Goal: Transaction & Acquisition: Purchase product/service

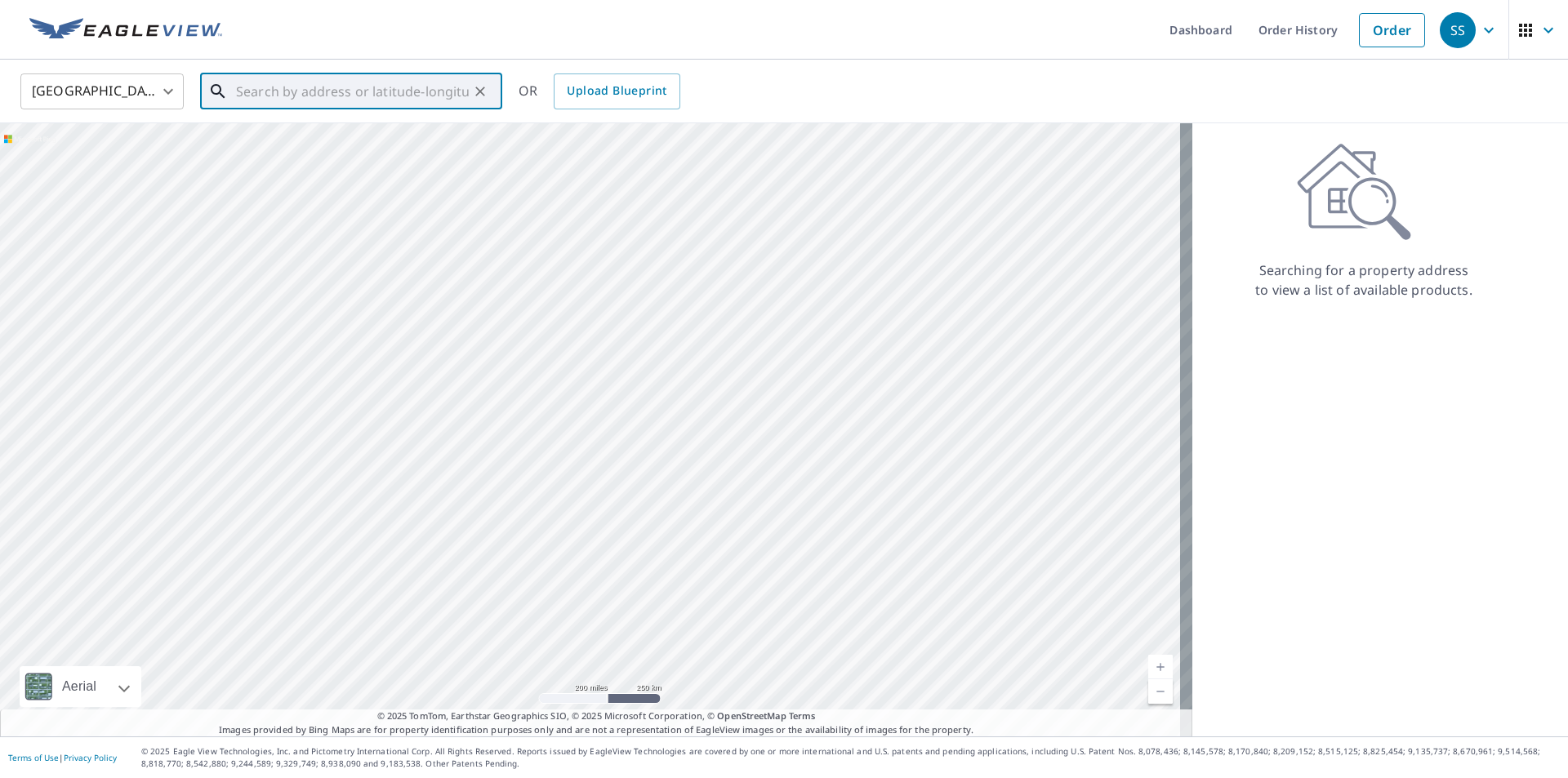
click at [359, 91] on input "text" at bounding box center [352, 91] width 233 height 45
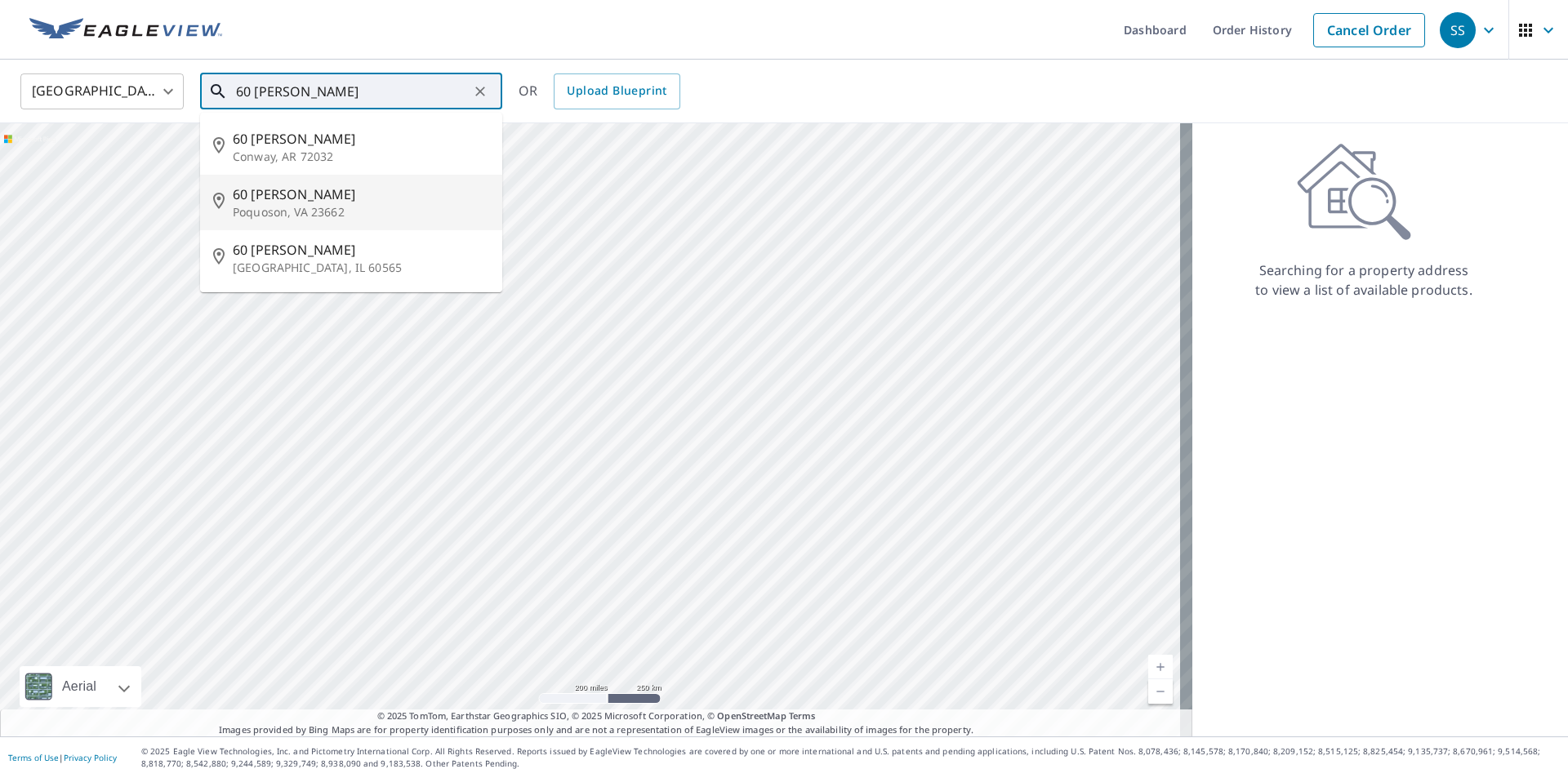
click at [263, 205] on p "Poquoson, VA 23662" at bounding box center [361, 212] width 256 height 17
type input "[STREET_ADDRESS][PERSON_NAME]"
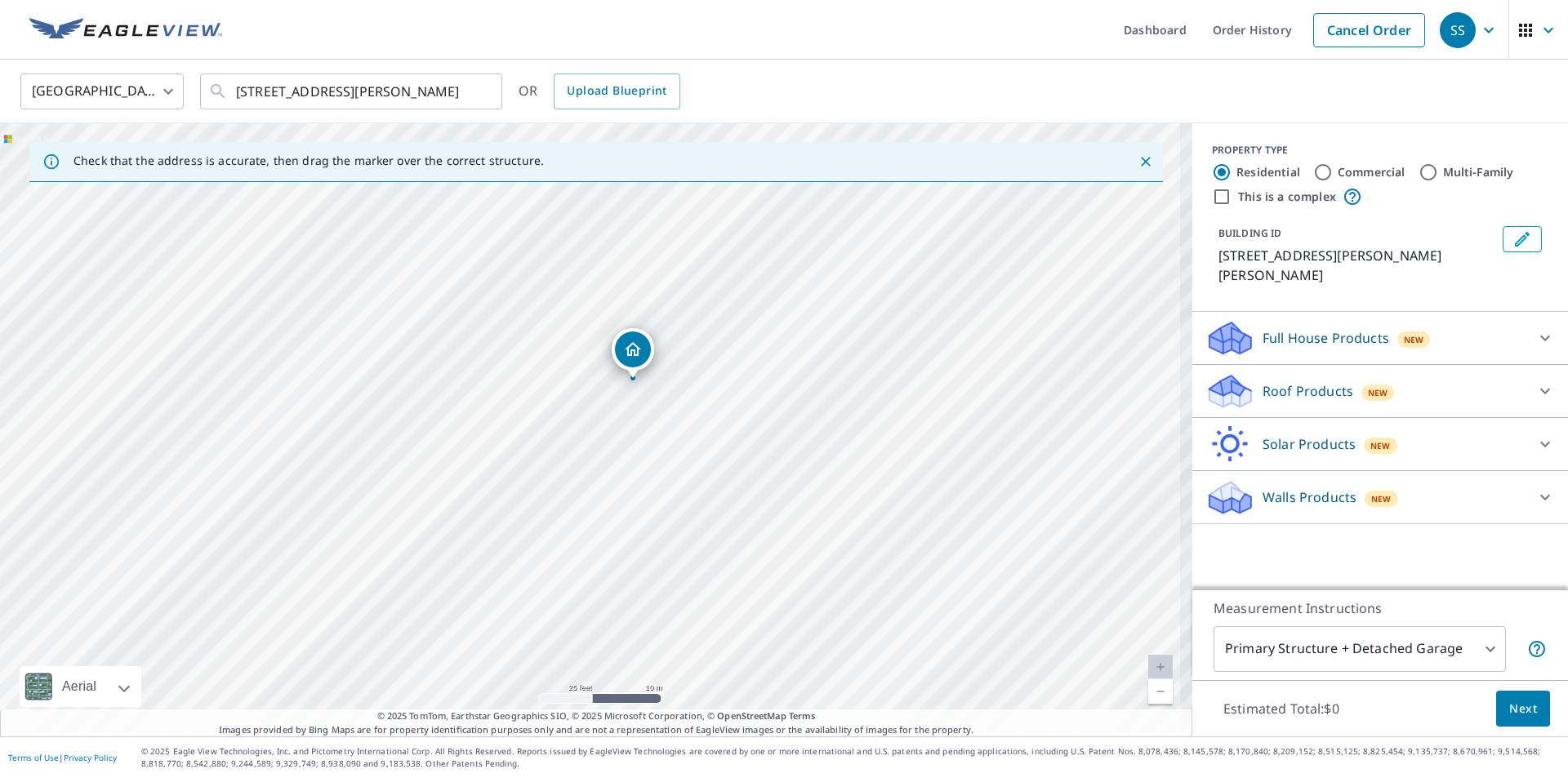
click at [584, 436] on div "[STREET_ADDRESS][PERSON_NAME]" at bounding box center [596, 430] width 1192 height 613
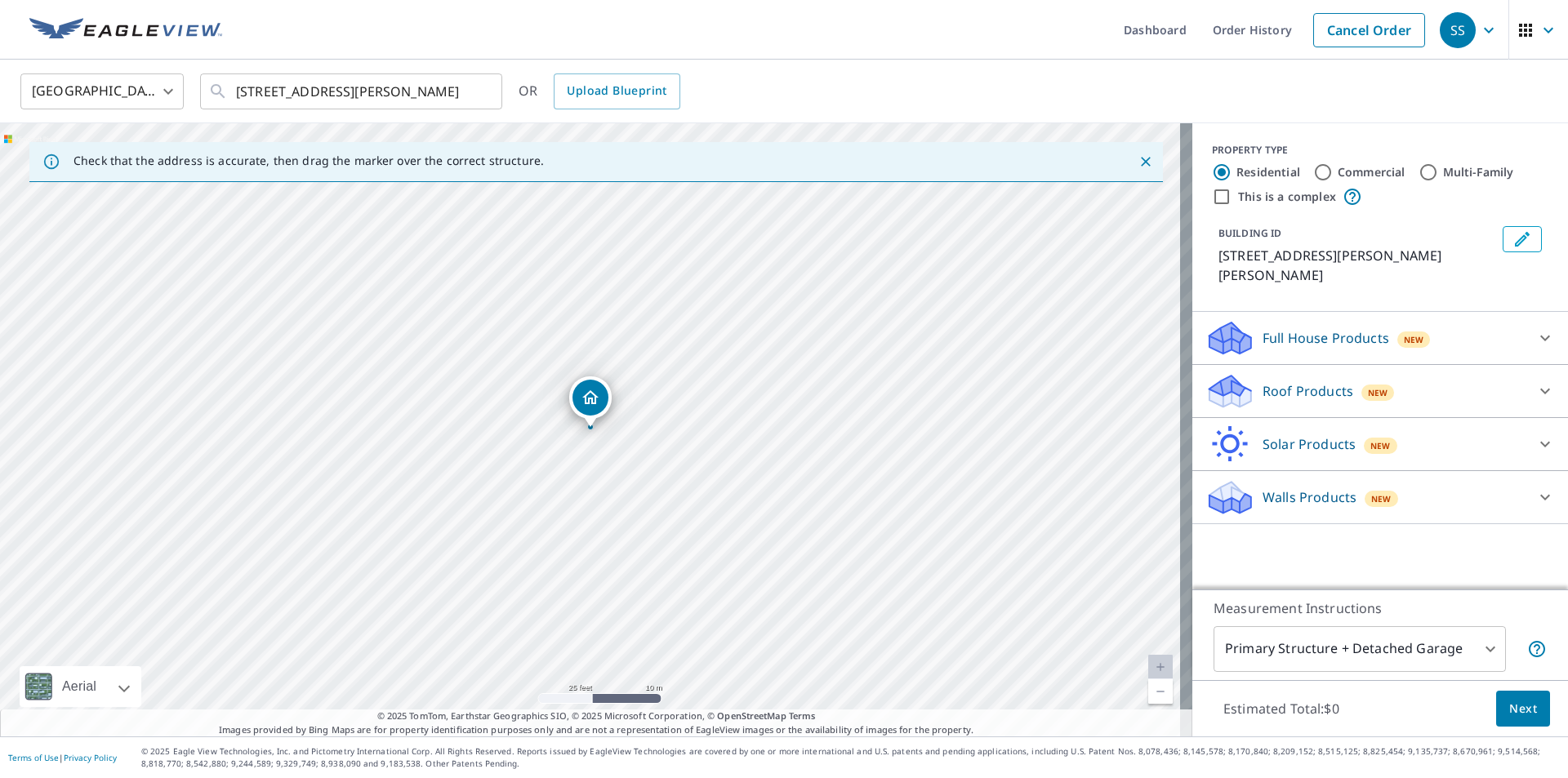
click at [604, 449] on div "[STREET_ADDRESS][PERSON_NAME]" at bounding box center [596, 430] width 1192 height 613
click at [604, 453] on div "[STREET_ADDRESS][PERSON_NAME]" at bounding box center [596, 430] width 1192 height 613
click at [607, 505] on div "[STREET_ADDRESS][PERSON_NAME]" at bounding box center [596, 430] width 1192 height 613
drag, startPoint x: 594, startPoint y: 403, endPoint x: 597, endPoint y: 395, distance: 8.5
click at [1273, 382] on p "Roof Products" at bounding box center [1308, 391] width 91 height 19
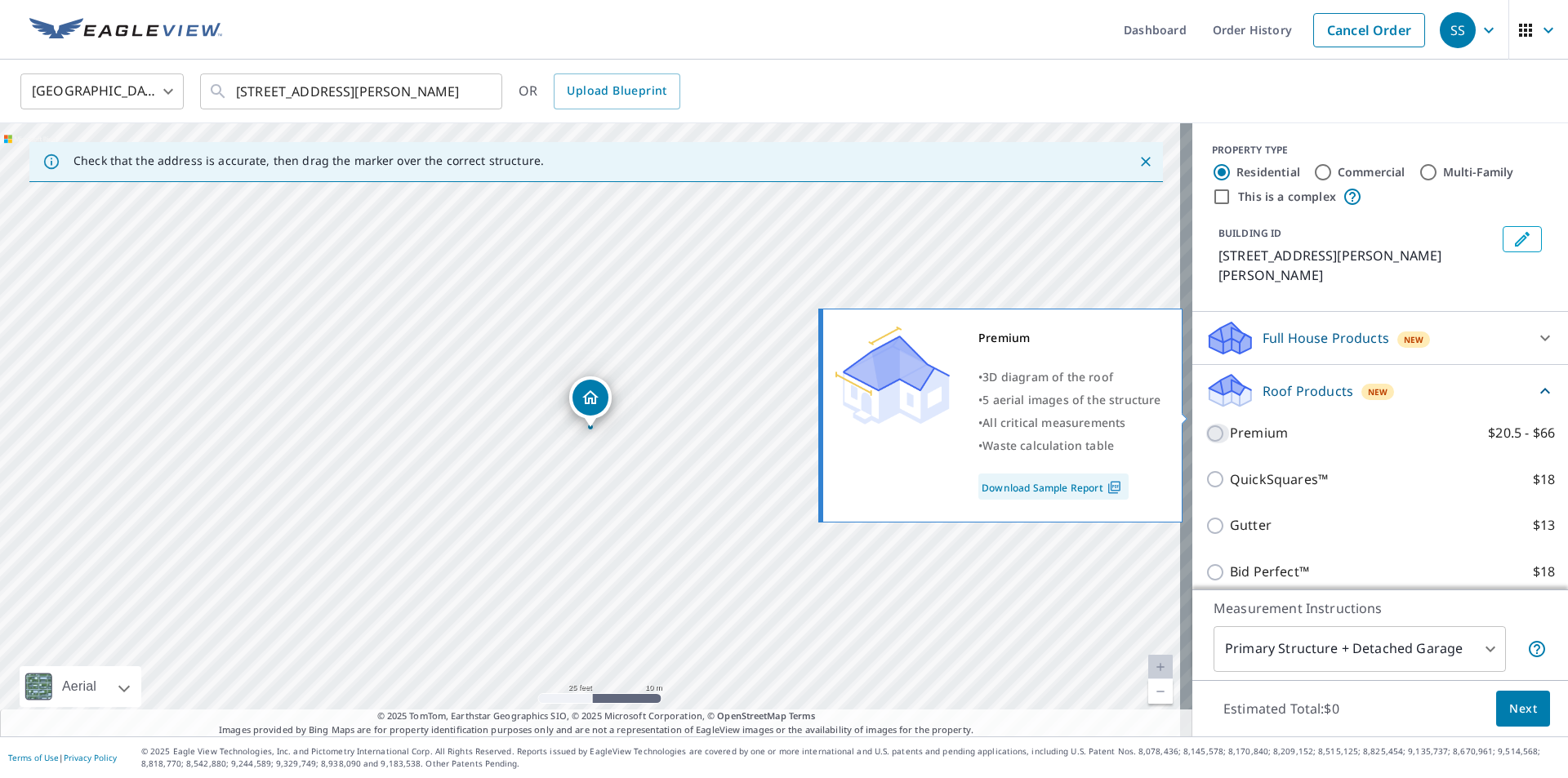
click at [1205, 423] on input "Premium $20.5 - $66" at bounding box center [1218, 433] width 24 height 19
checkbox input "true"
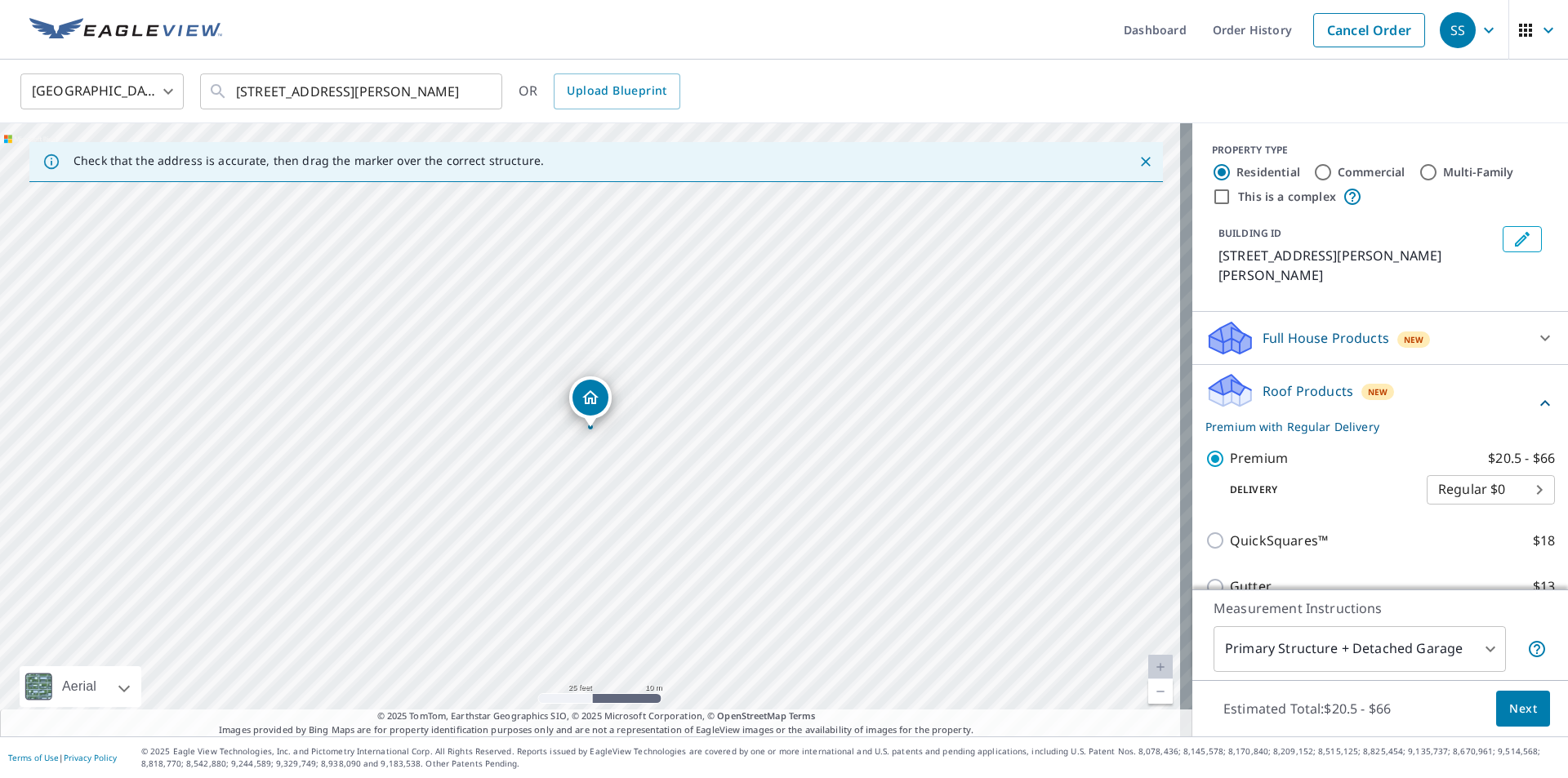
click at [1520, 714] on span "Next" at bounding box center [1524, 708] width 28 height 20
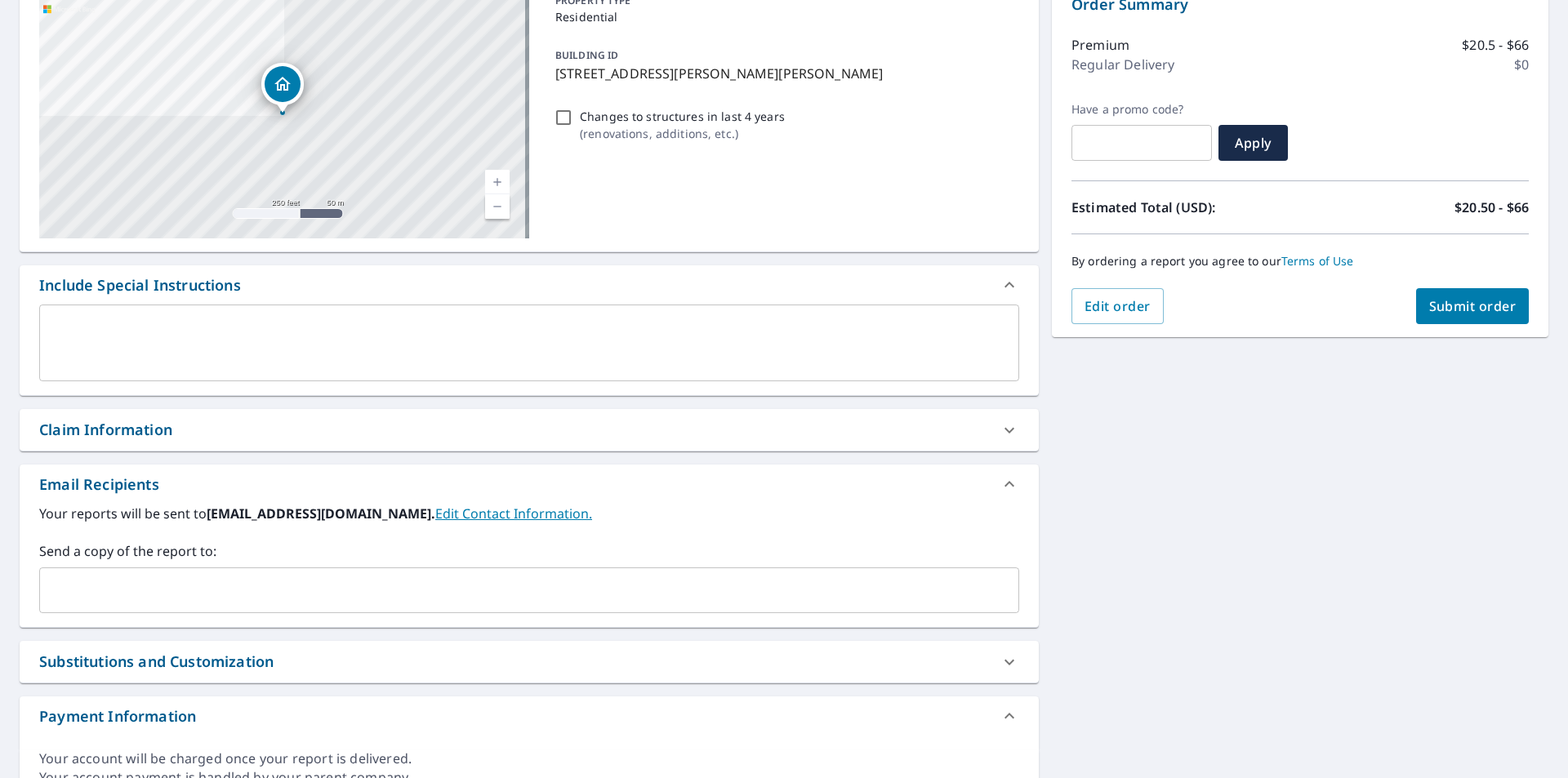
scroll to position [245, 0]
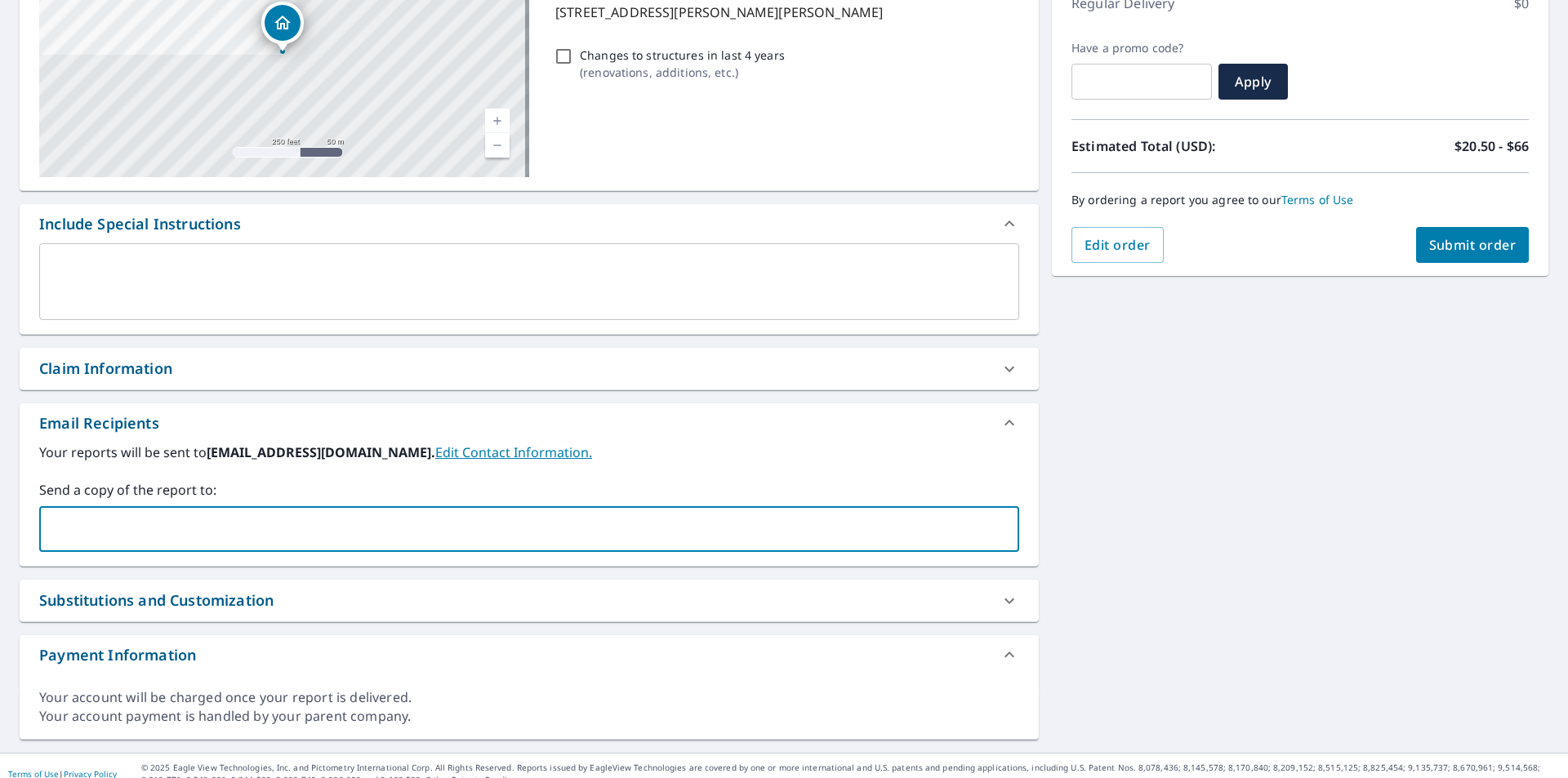
click at [294, 530] on input "text" at bounding box center [517, 529] width 941 height 31
type input "[PERSON_NAME][EMAIL_ADDRESS][PERSON_NAME][DOMAIN_NAME]"
click at [1440, 249] on span "Submit order" at bounding box center [1473, 245] width 87 height 18
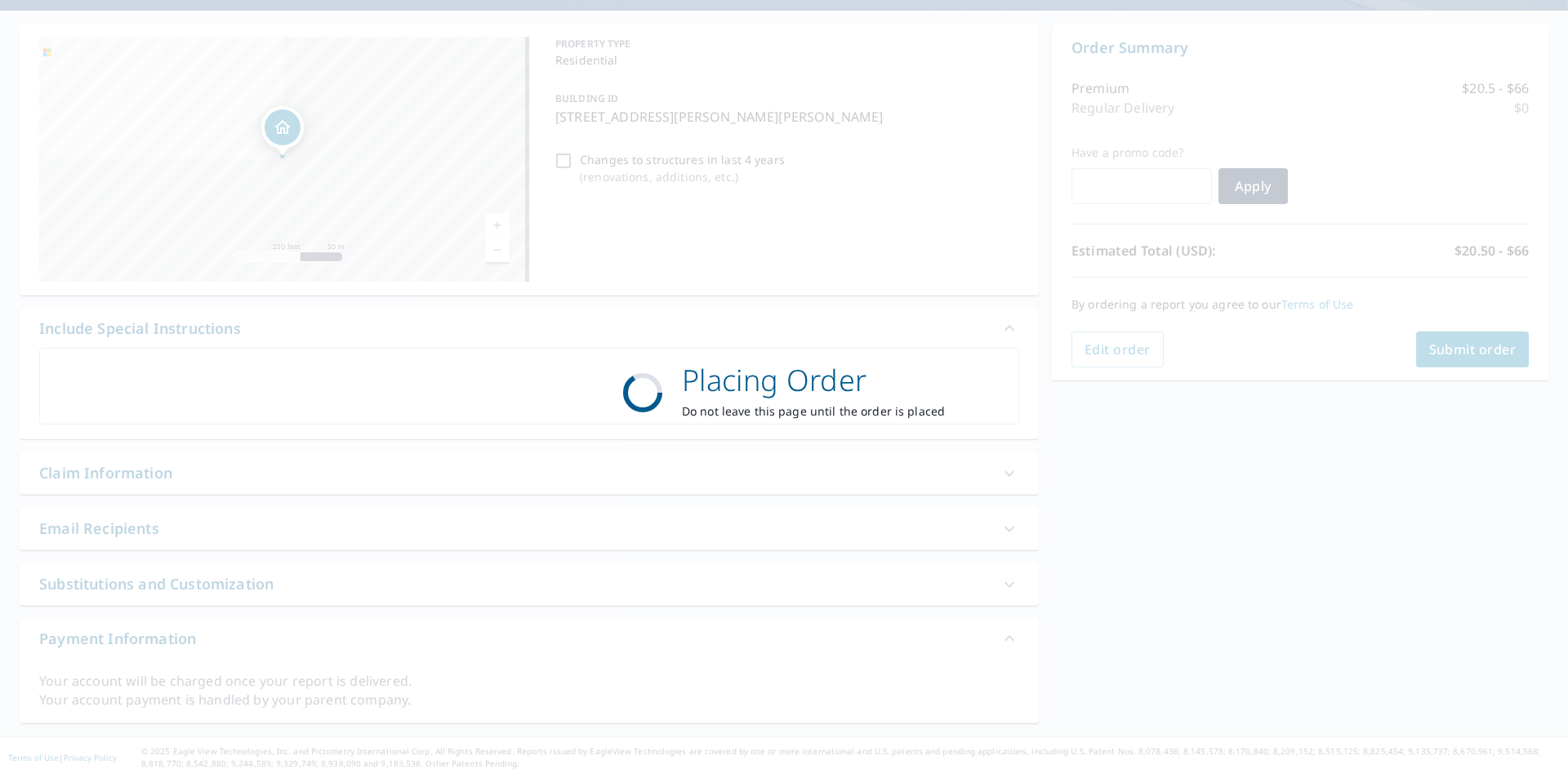
scroll to position [140, 0]
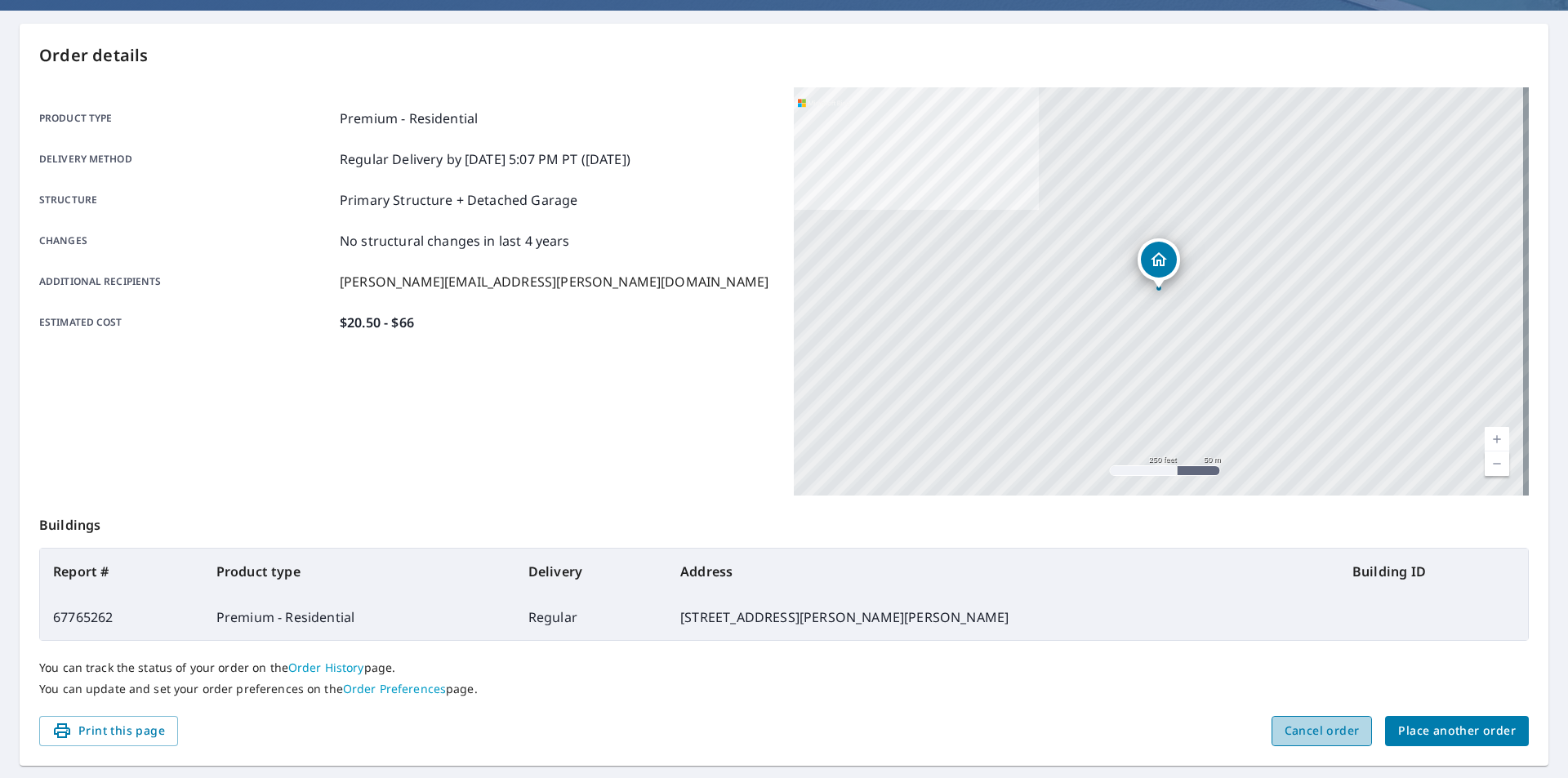
click at [1307, 740] on span "Cancel order" at bounding box center [1322, 730] width 75 height 20
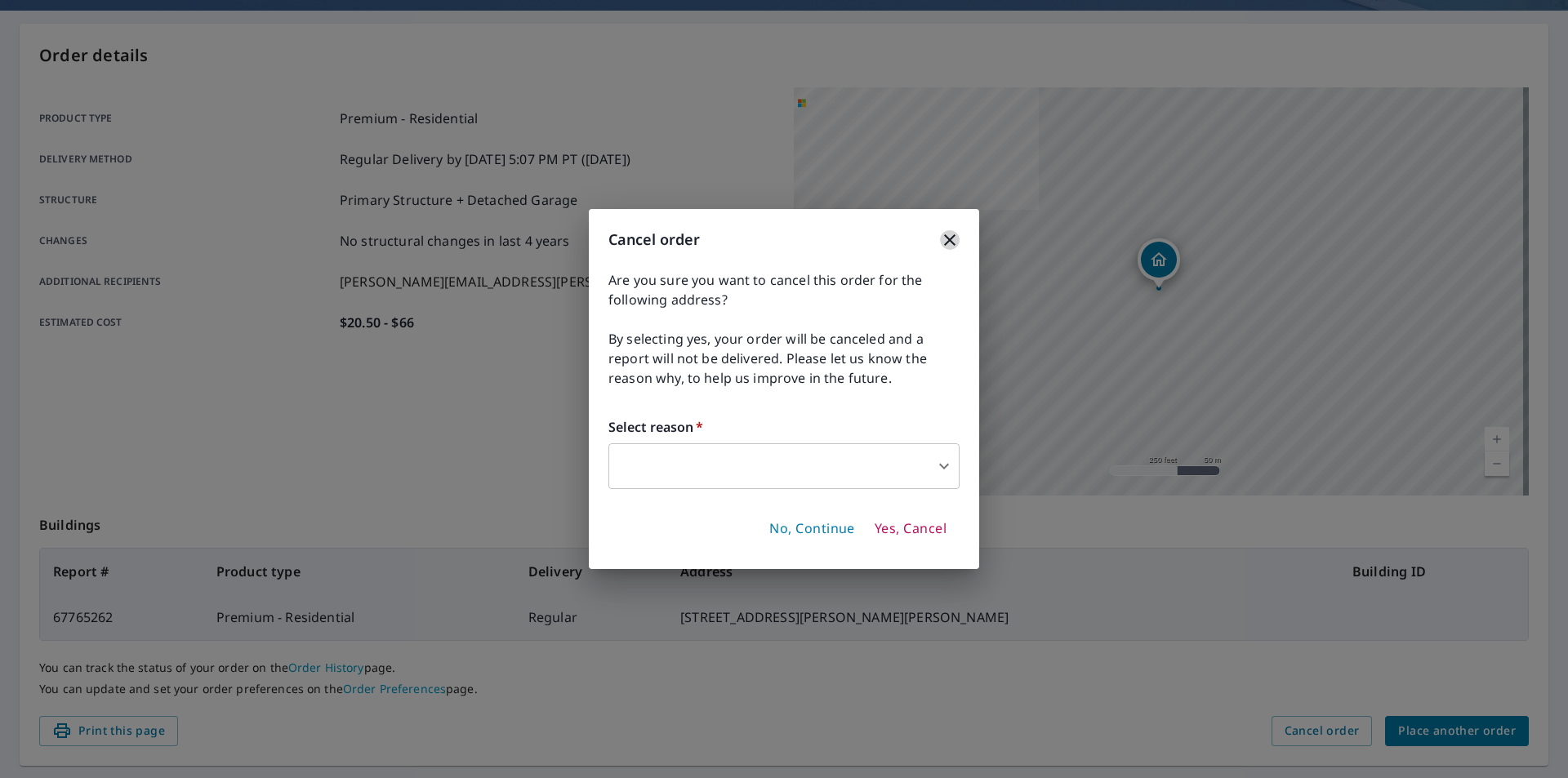
click at [947, 242] on icon "button" at bounding box center [949, 240] width 11 height 11
